Goal: Find specific page/section: Find specific page/section

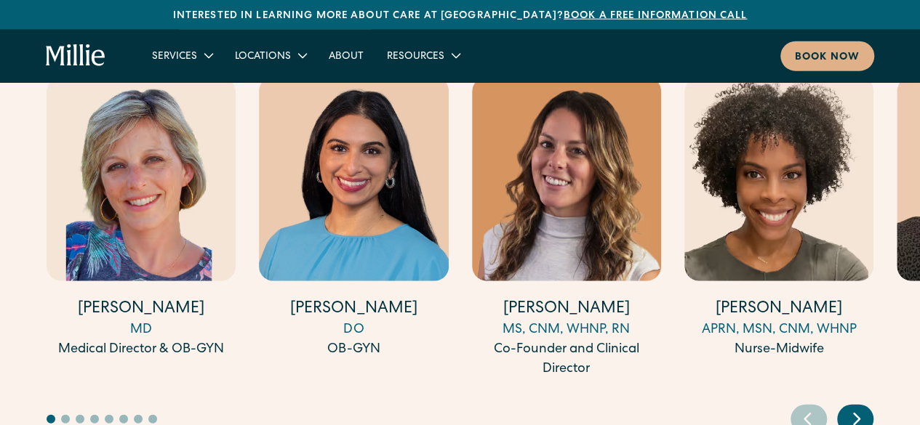
scroll to position [4484, 0]
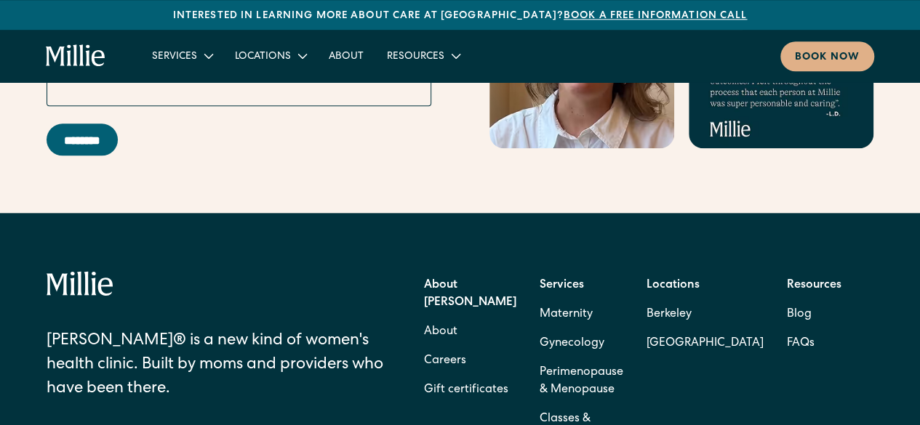
scroll to position [6297, 0]
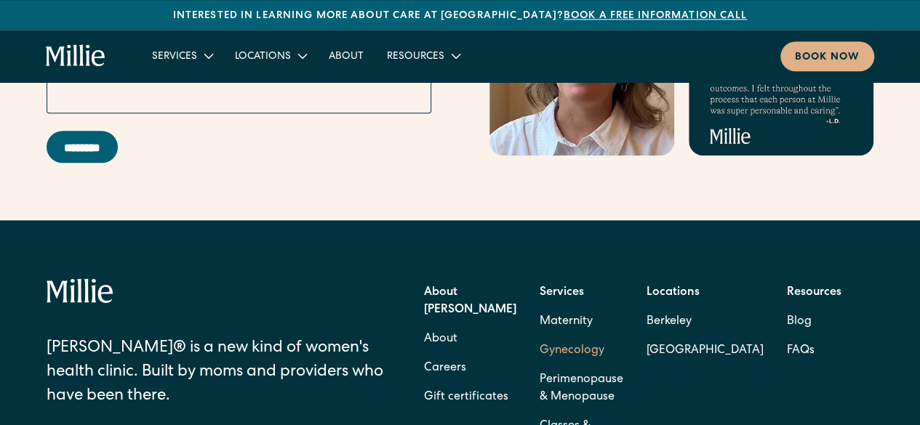
click at [580, 337] on link "Gynecology" at bounding box center [572, 351] width 65 height 29
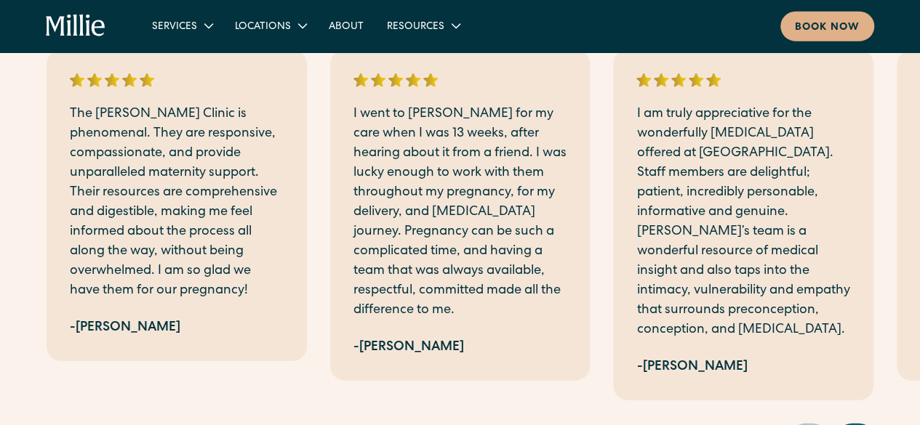
scroll to position [1776, 0]
